Goal: Task Accomplishment & Management: Use online tool/utility

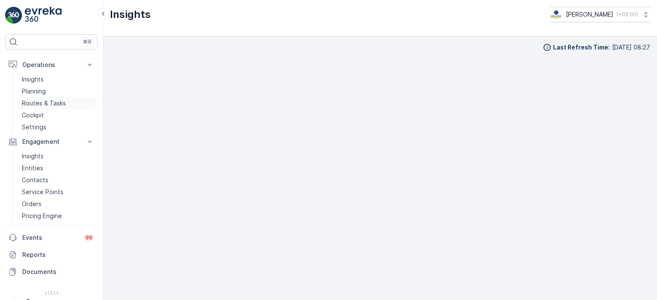
click at [41, 103] on p "Routes & Tasks" at bounding box center [44, 103] width 44 height 9
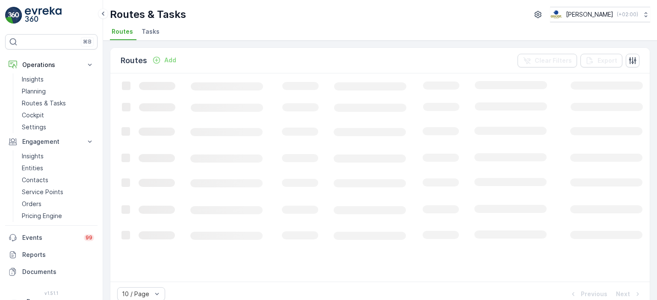
click at [151, 35] on span "Tasks" at bounding box center [150, 31] width 18 height 9
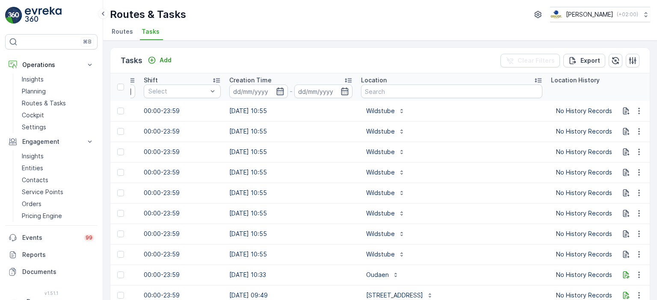
scroll to position [0, 612]
click at [388, 87] on input "text" at bounding box center [451, 92] width 181 height 14
type input "heli"
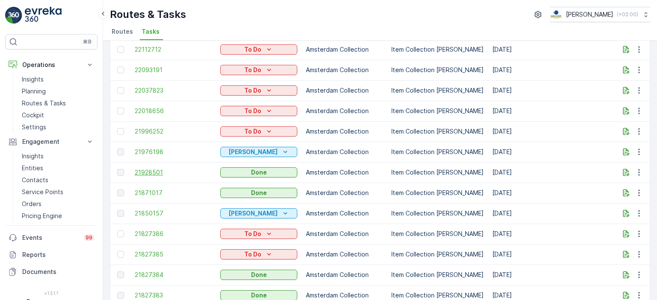
click at [161, 174] on span "21928501" at bounding box center [173, 172] width 77 height 9
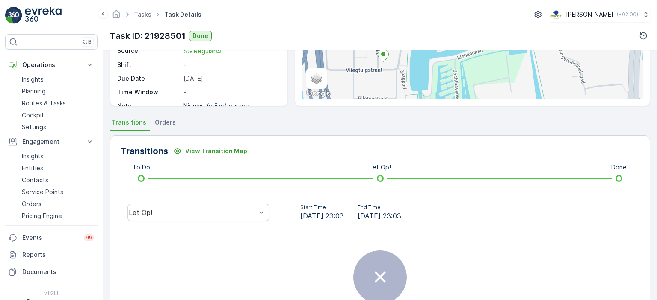
scroll to position [10, 0]
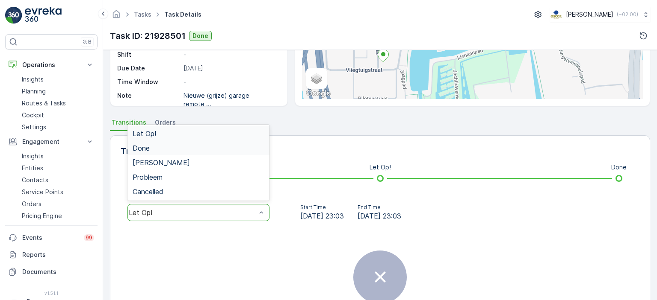
click at [219, 152] on div "Done" at bounding box center [198, 148] width 142 height 15
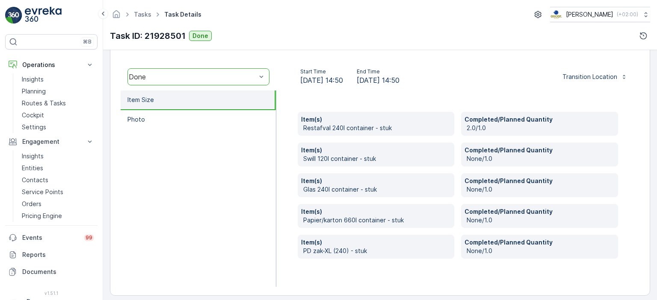
scroll to position [0, 0]
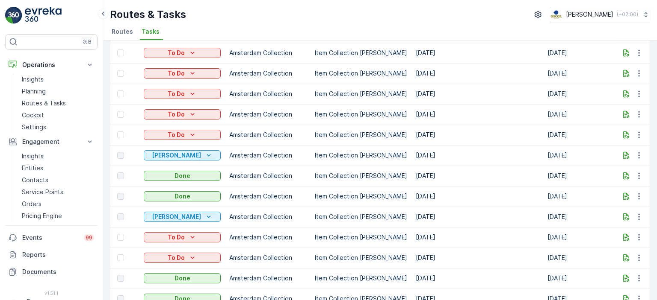
scroll to position [100, 0]
click at [349, 21] on div "Routes & Tasks [PERSON_NAME] ( +02:00 )" at bounding box center [380, 14] width 540 height 15
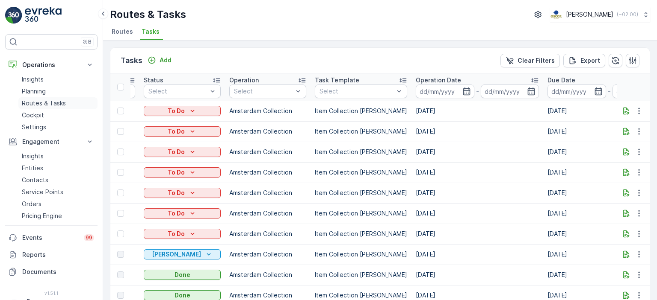
click at [43, 103] on p "Routes & Tasks" at bounding box center [44, 103] width 44 height 9
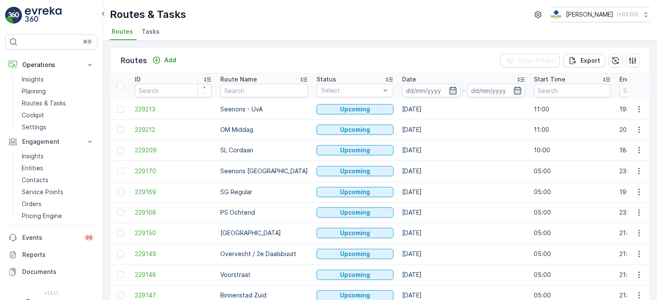
click at [32, 15] on img at bounding box center [43, 15] width 37 height 17
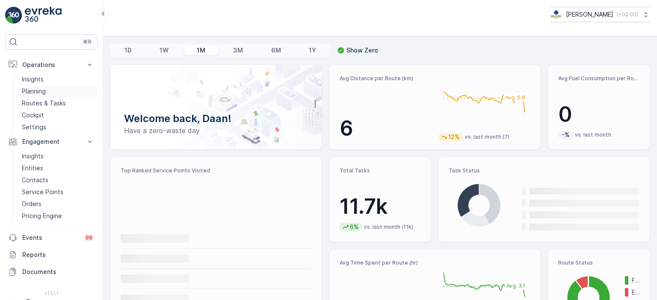
click at [34, 92] on p "Planning" at bounding box center [34, 91] width 24 height 9
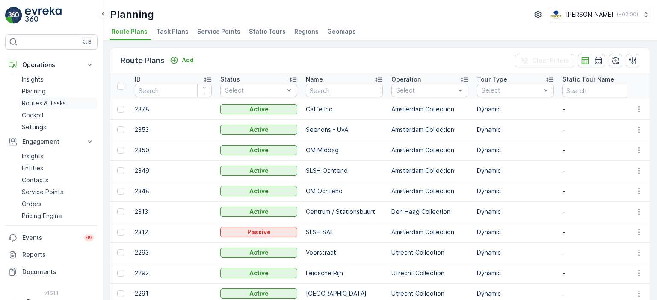
click at [42, 103] on p "Routes & Tasks" at bounding box center [44, 103] width 44 height 9
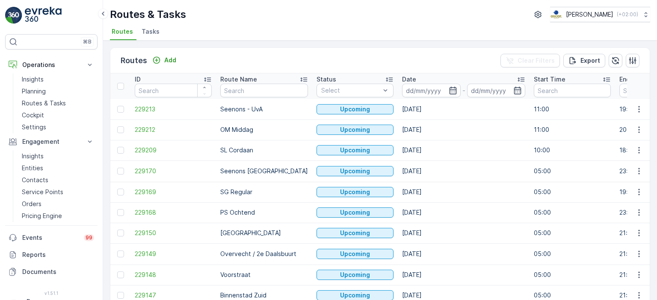
click at [145, 32] on span "Tasks" at bounding box center [150, 31] width 18 height 9
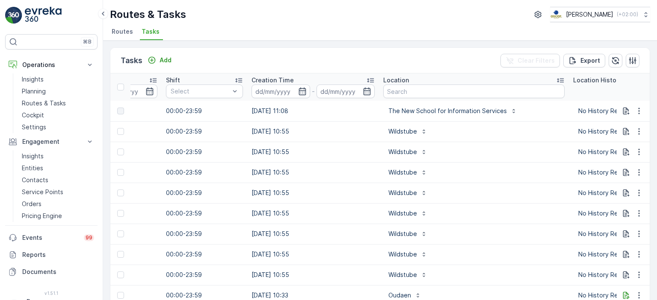
scroll to position [0, 591]
click at [425, 93] on input "text" at bounding box center [472, 92] width 181 height 14
type input "Keuken"
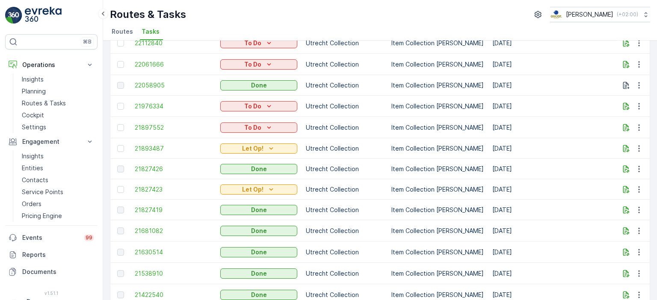
scroll to position [46, 0]
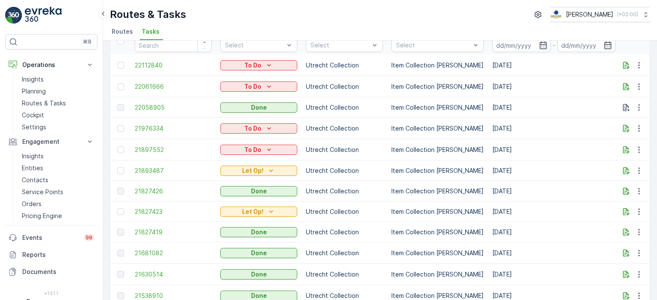
click at [428, 170] on p "Item Collection [PERSON_NAME]" at bounding box center [437, 171] width 92 height 9
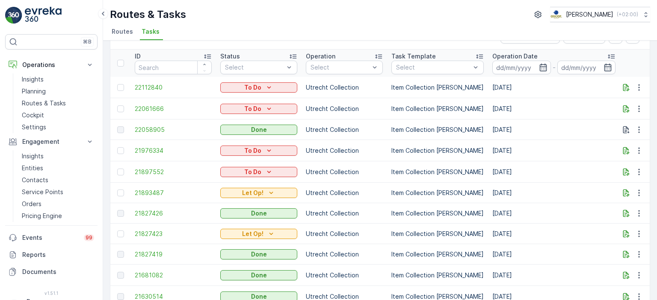
scroll to position [24, 0]
click at [474, 196] on p "Item Collection [PERSON_NAME]" at bounding box center [437, 193] width 92 height 9
click at [374, 159] on td "Utrecht Collection" at bounding box center [343, 150] width 85 height 21
click at [41, 102] on p "Routes & Tasks" at bounding box center [44, 103] width 44 height 9
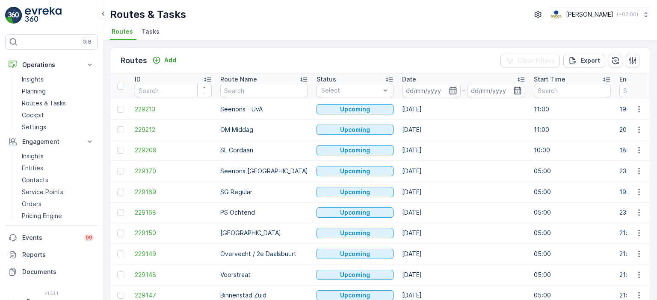
click at [387, 24] on div "Routes & Tasks [PERSON_NAME] ( +02:00 ) Routes Tasks" at bounding box center [380, 20] width 554 height 41
click at [54, 9] on img at bounding box center [43, 15] width 37 height 17
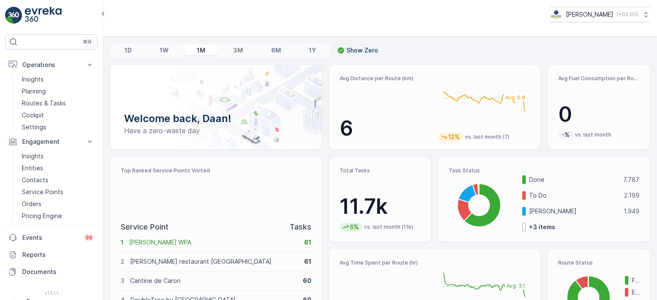
click at [412, 35] on div "[PERSON_NAME] ( +02:00 )" at bounding box center [380, 18] width 554 height 36
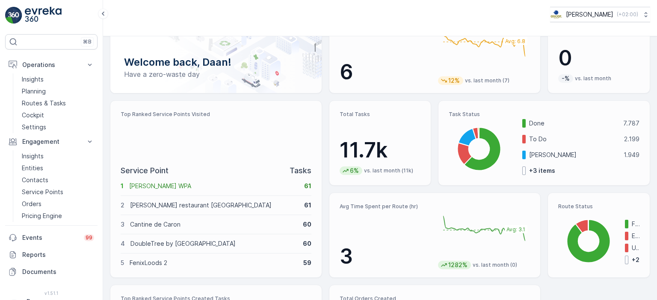
scroll to position [56, 0]
drag, startPoint x: 340, startPoint y: 148, endPoint x: 410, endPoint y: 147, distance: 70.1
click at [410, 147] on p "11.7k" at bounding box center [379, 151] width 81 height 26
drag, startPoint x: 397, startPoint y: 151, endPoint x: 322, endPoint y: 150, distance: 74.8
click at [322, 150] on div "Welcome back, Daan! Have a zero-waste day Avg Distance per Route (km) 6 Avg: 6.…" at bounding box center [380, 189] width 540 height 362
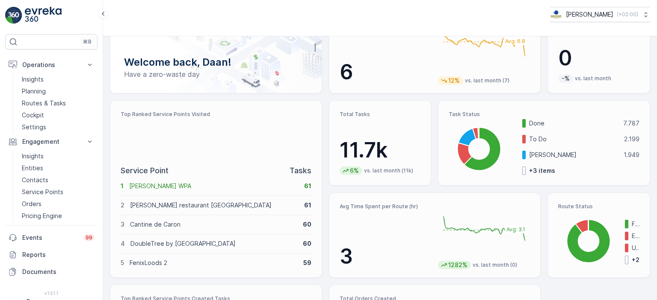
drag, startPoint x: 414, startPoint y: 170, endPoint x: 345, endPoint y: 144, distance: 73.7
click at [345, 144] on div "11.7k 6% vs. last month (11k)" at bounding box center [379, 157] width 81 height 38
drag, startPoint x: 336, startPoint y: 108, endPoint x: 401, endPoint y: 172, distance: 91.6
click at [401, 172] on div "Total Tasks 11.7k 6% vs. last month (11k)" at bounding box center [380, 142] width 103 height 85
drag, startPoint x: 421, startPoint y: 176, endPoint x: 334, endPoint y: 109, distance: 109.1
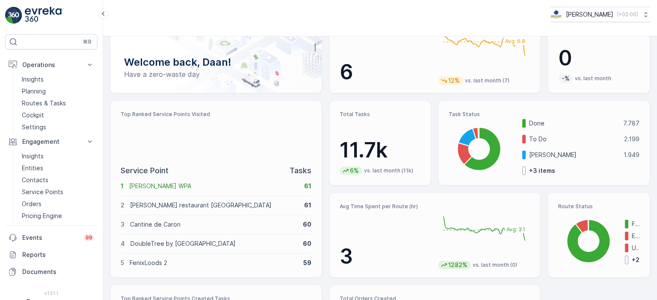
click at [334, 109] on div "Total Tasks 11.7k 6% vs. last month (11k)" at bounding box center [380, 142] width 103 height 85
drag, startPoint x: 331, startPoint y: 108, endPoint x: 413, endPoint y: 175, distance: 106.3
click at [413, 175] on div "Total Tasks 11.7k 6% vs. last month (11k)" at bounding box center [380, 142] width 103 height 85
click at [479, 130] on icon at bounding box center [479, 133] width 0 height 11
click at [444, 127] on div "Task Status Cancelled: 492 Cancelled: 492 Cancelled: 492 Cancelled: 492 Cancell…" at bounding box center [544, 142] width 212 height 85
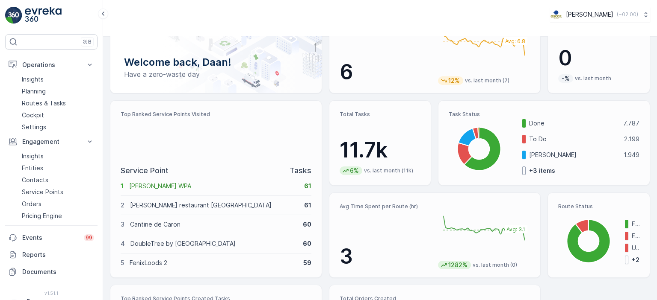
scroll to position [0, 0]
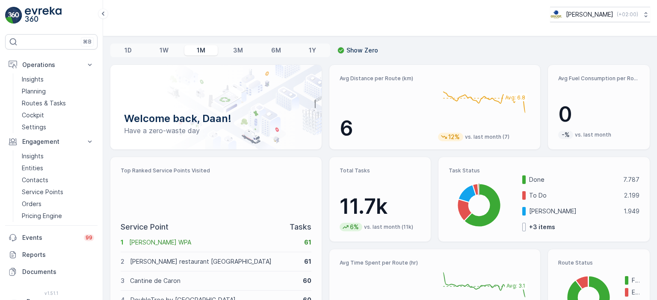
click at [359, 65] on div "Avg Distance per Route (km) 6 Avg: 6.8 [DATE] 0 km 12% vs. last month (7)" at bounding box center [435, 107] width 212 height 85
click at [36, 22] on img at bounding box center [43, 15] width 37 height 17
